Goal: Participate in discussion

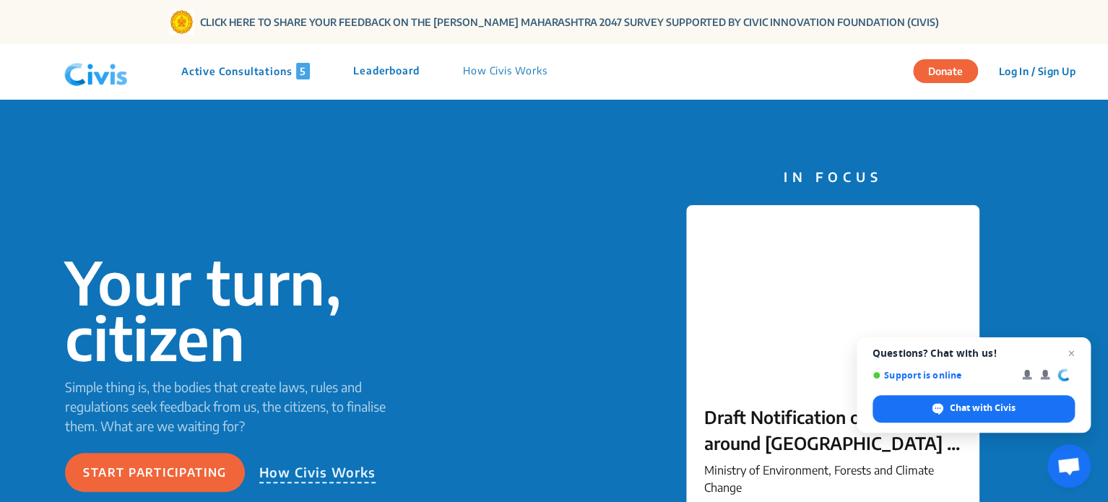
click at [265, 72] on p "Active Consultations 5" at bounding box center [245, 71] width 129 height 17
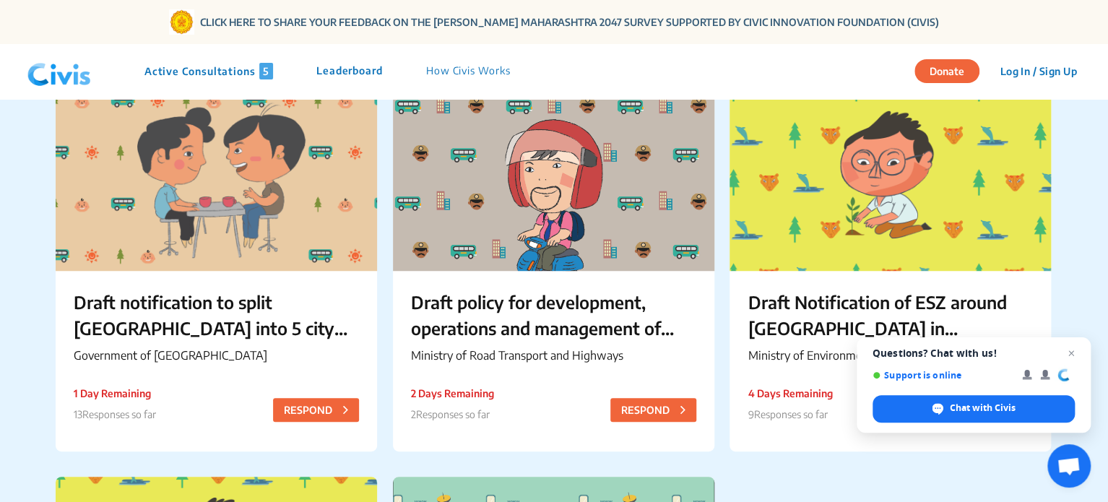
scroll to position [133, 0]
click at [309, 67] on div "Active Consultations 5 Leaderboard How Civis Works" at bounding box center [328, 71] width 410 height 17
click at [344, 66] on p "Leaderboard" at bounding box center [349, 71] width 66 height 17
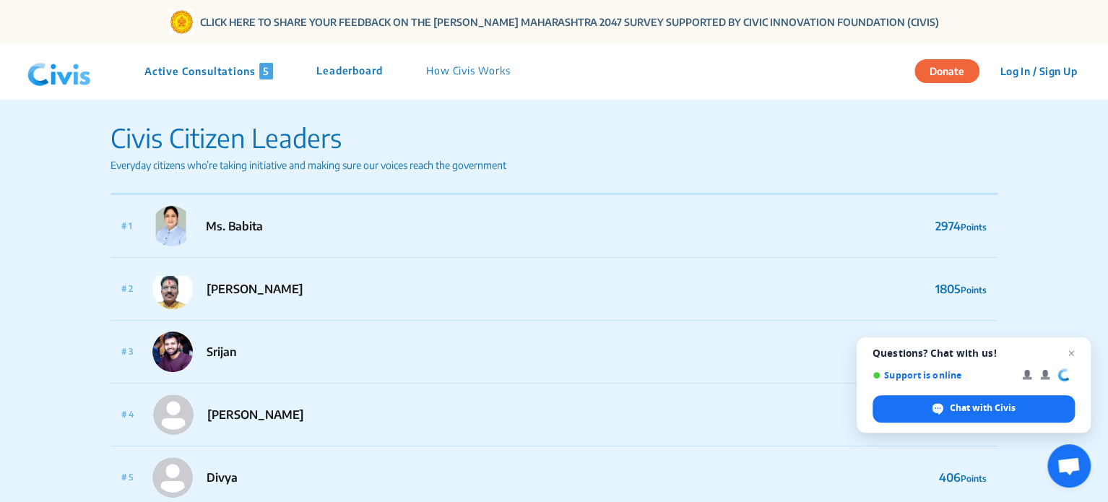
click at [223, 61] on div "Active Consultations 5 Leaderboard How Civis Works" at bounding box center [277, 71] width 510 height 43
click at [208, 76] on p "Active Consultations 5" at bounding box center [209, 71] width 129 height 17
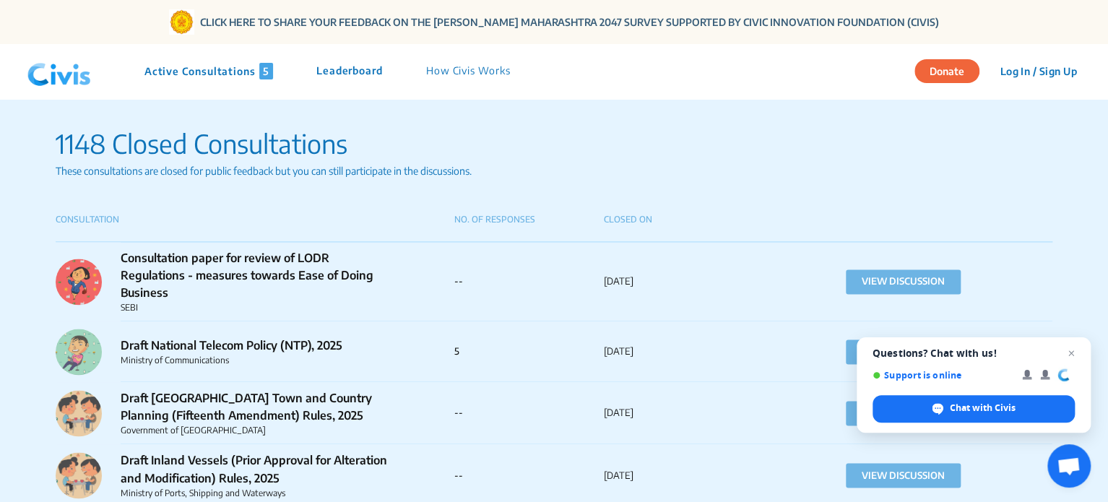
scroll to position [985, 0]
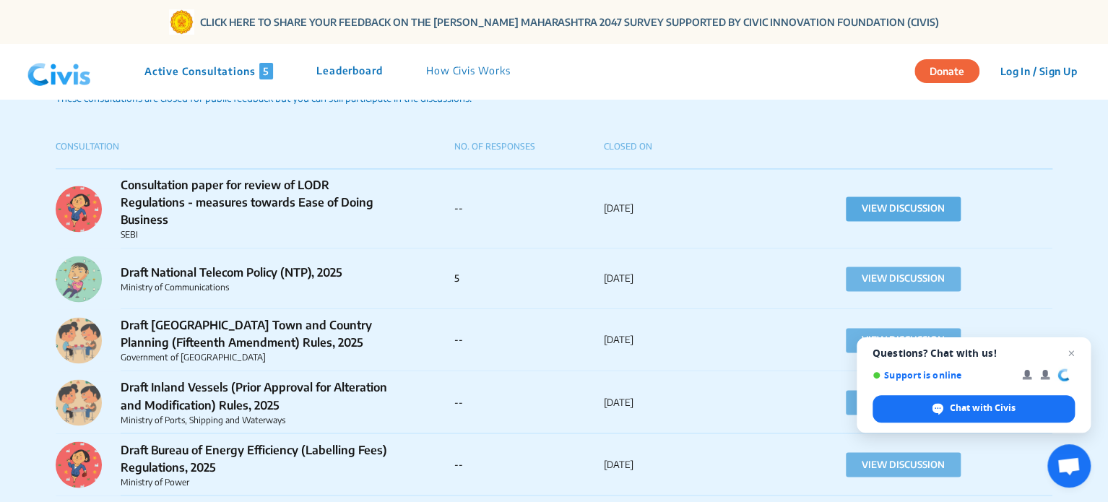
click at [879, 210] on button "VIEW DISCUSSION" at bounding box center [903, 209] width 115 height 25
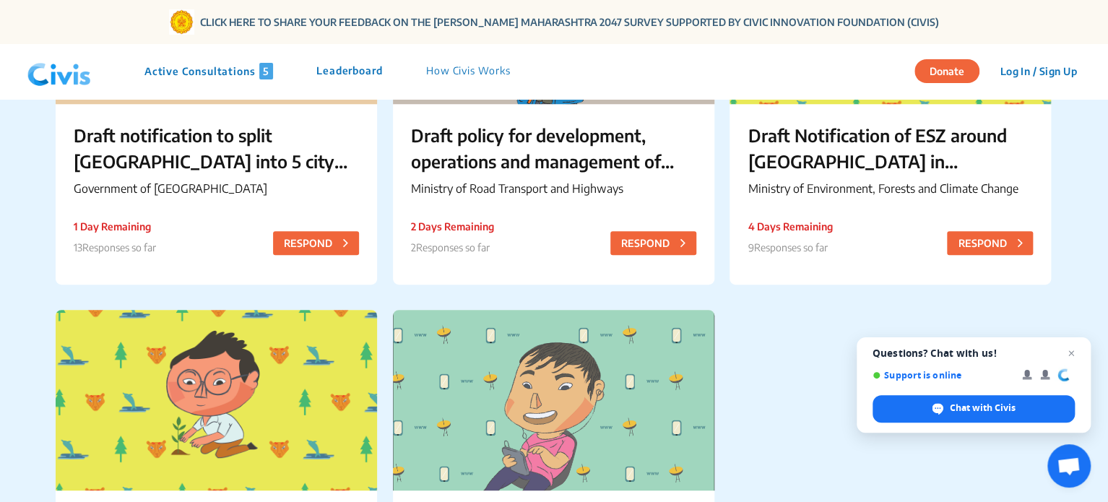
scroll to position [228, 0]
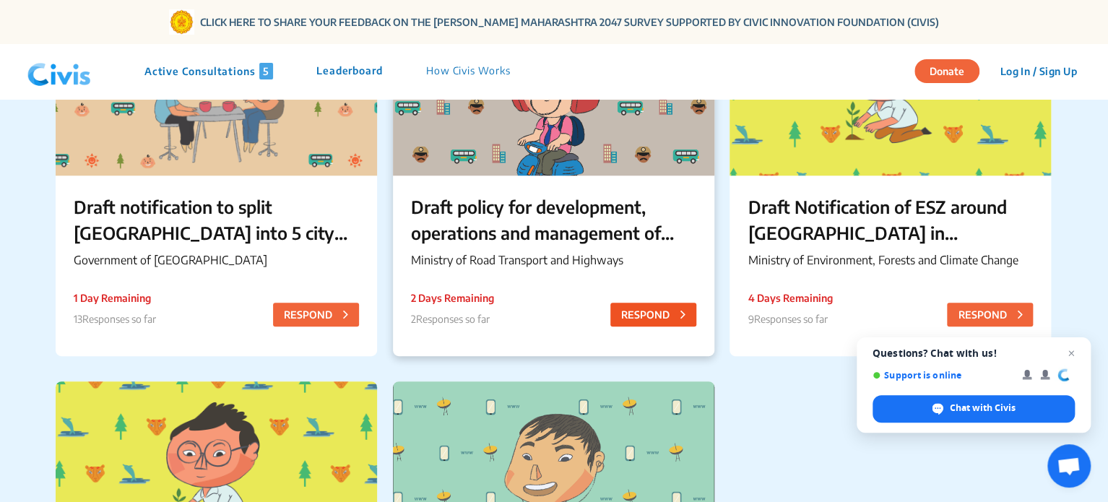
click at [668, 311] on button "RESPOND" at bounding box center [654, 315] width 86 height 24
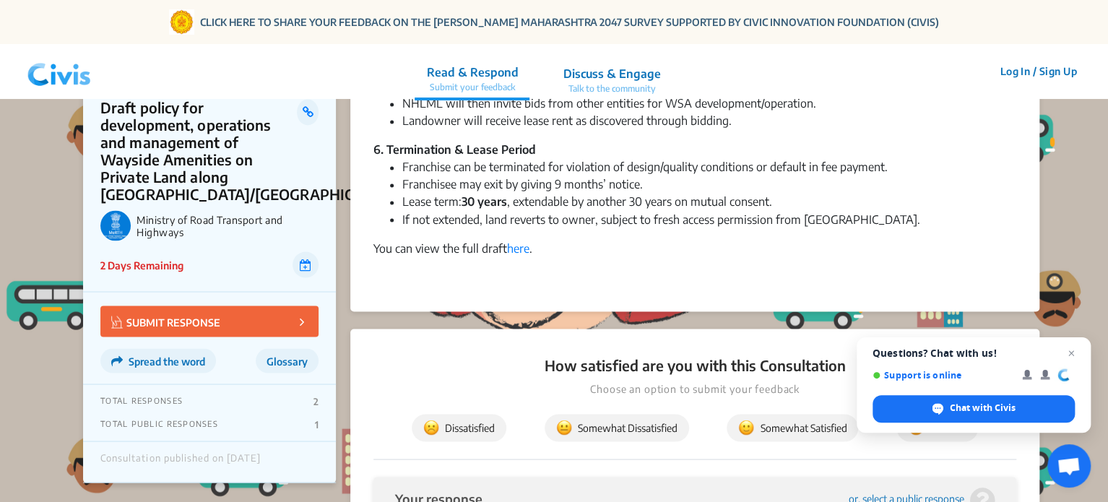
scroll to position [1165, 0]
click at [618, 87] on p "Talk to the community" at bounding box center [612, 88] width 98 height 13
